Goal: Download file/media

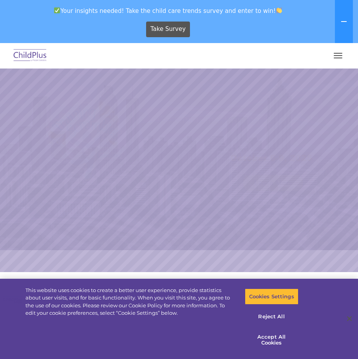
select select "MEDIUM"
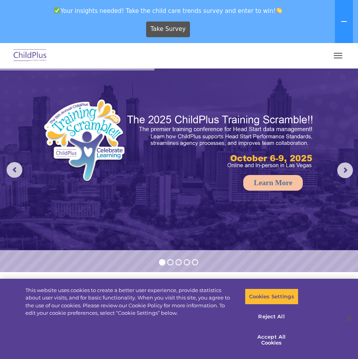
click at [334, 56] on span "button" at bounding box center [338, 55] width 9 height 1
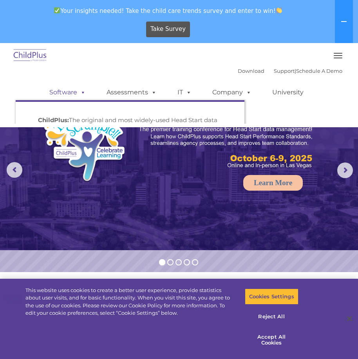
click at [58, 93] on link "Software" at bounding box center [68, 93] width 52 height 16
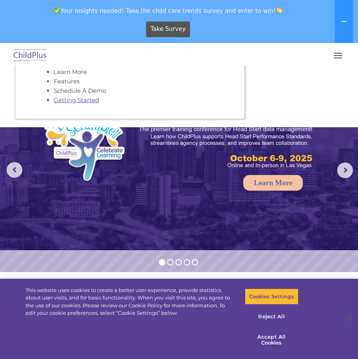
scroll to position [89, 0]
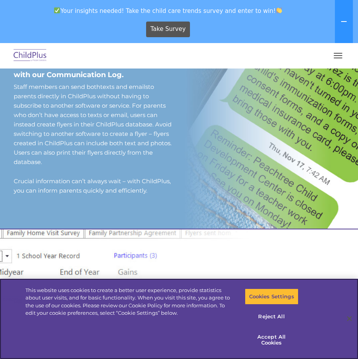
scroll to position [726, 0]
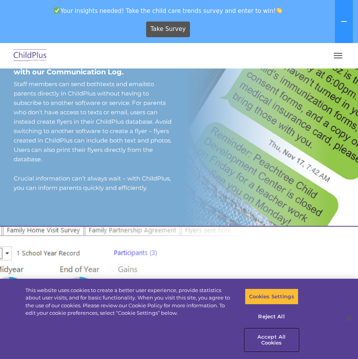
click at [279, 337] on button "Accept All Cookies" at bounding box center [272, 340] width 54 height 22
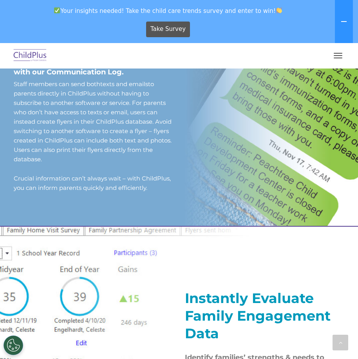
click at [338, 55] on button "button" at bounding box center [338, 55] width 16 height 13
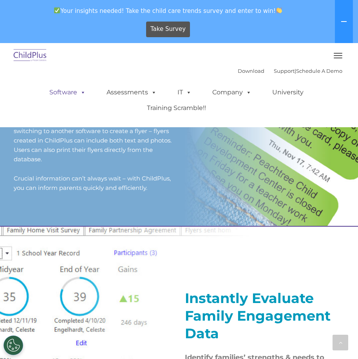
click at [50, 89] on link "Software" at bounding box center [68, 93] width 52 height 16
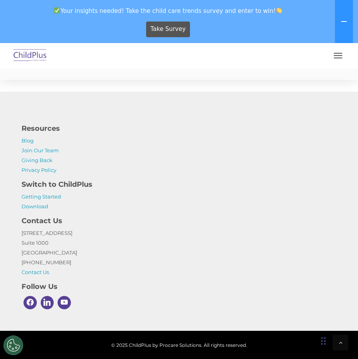
scroll to position [2167, 0]
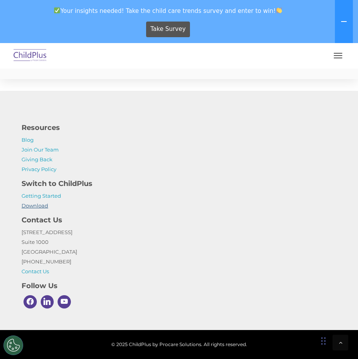
click at [27, 204] on link "Download" at bounding box center [35, 206] width 27 height 6
